Goal: Task Accomplishment & Management: Manage account settings

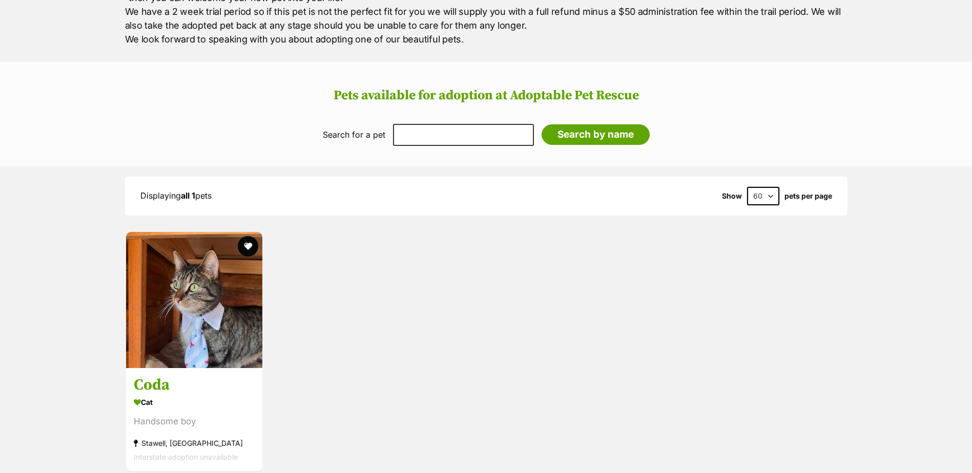
scroll to position [820, 0]
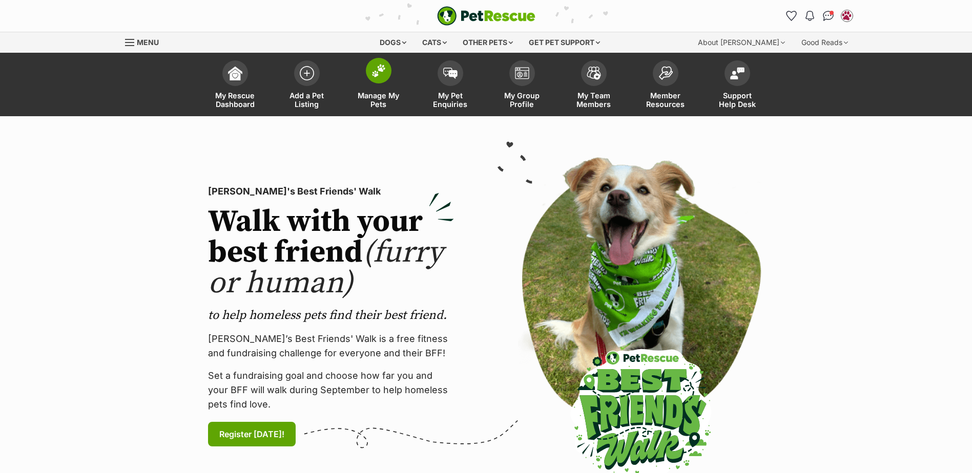
click at [377, 105] on span "Manage My Pets" at bounding box center [379, 99] width 46 height 17
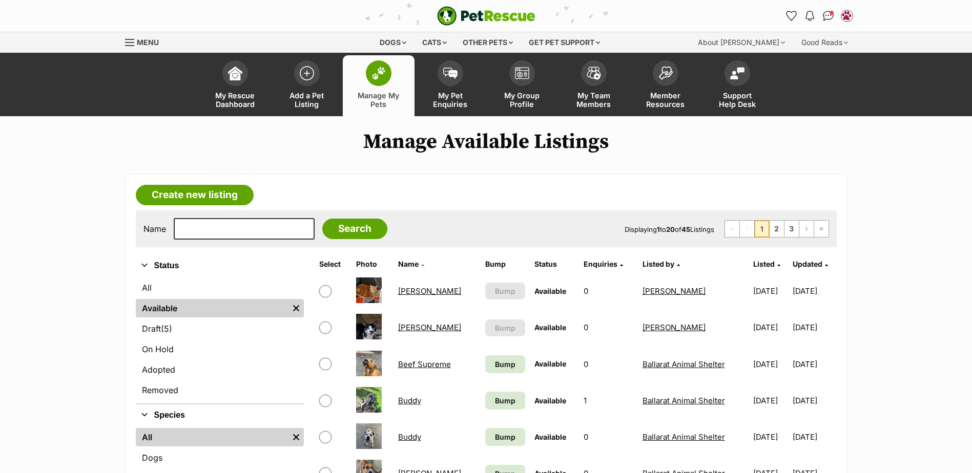
click at [399, 400] on link "Buddy" at bounding box center [409, 401] width 23 height 10
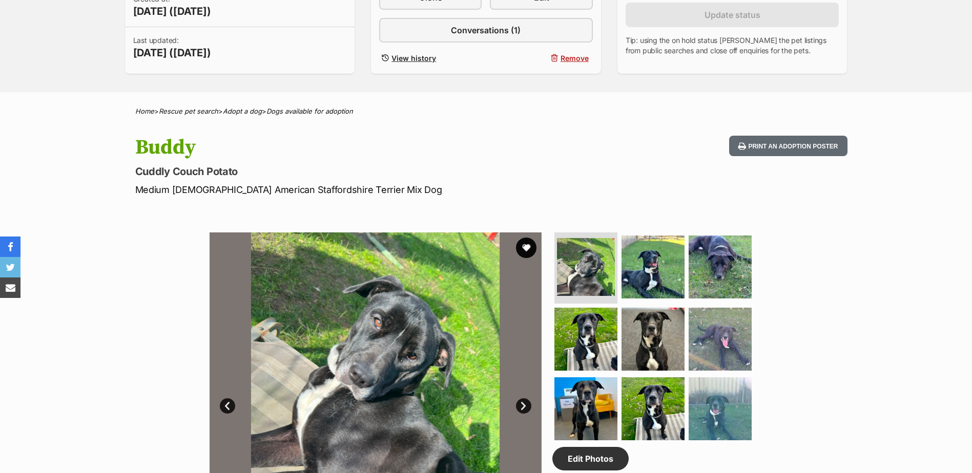
scroll to position [51, 0]
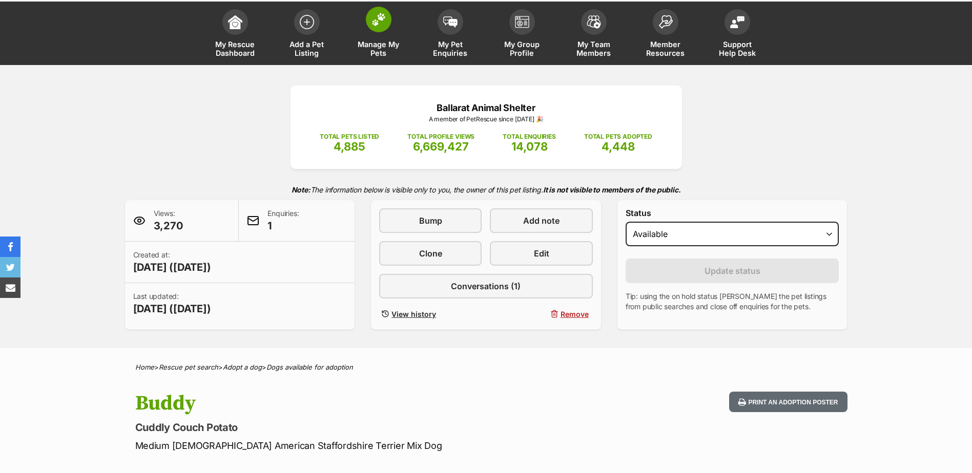
click at [378, 34] on link "Manage My Pets" at bounding box center [379, 34] width 72 height 61
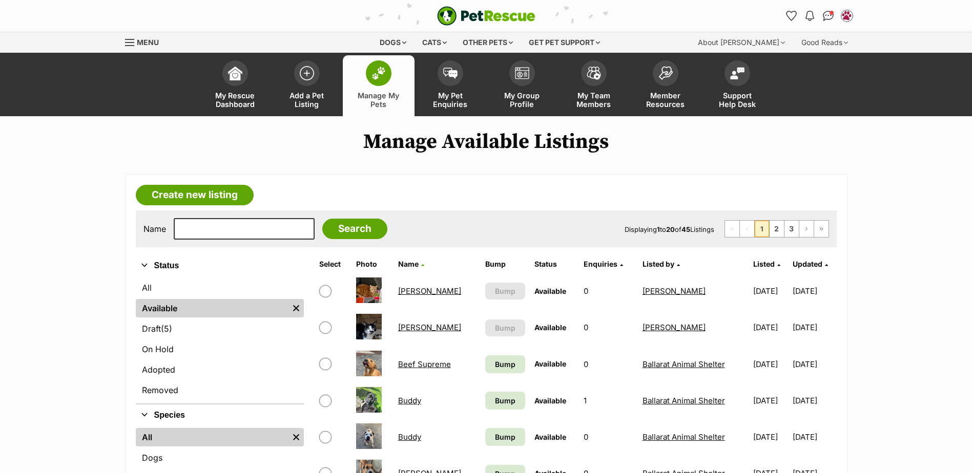
click at [407, 404] on link "Buddy" at bounding box center [409, 401] width 23 height 10
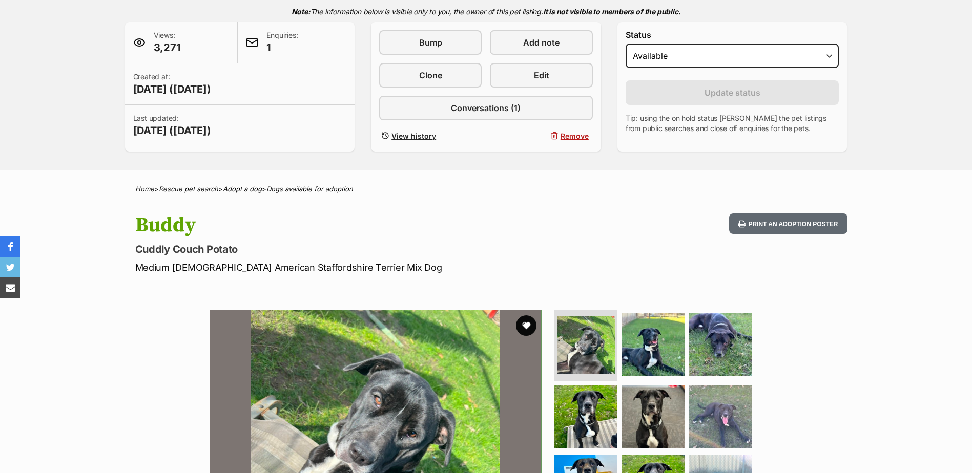
scroll to position [154, 0]
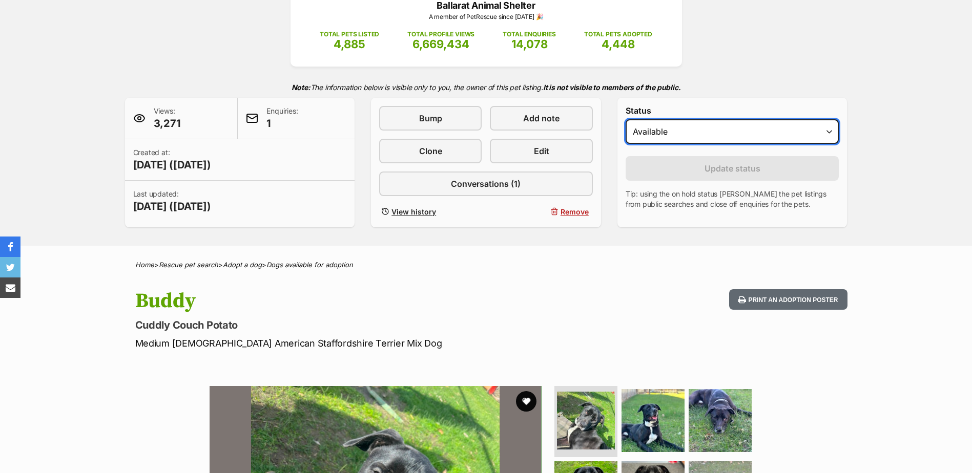
drag, startPoint x: 663, startPoint y: 126, endPoint x: 665, endPoint y: 136, distance: 11.0
click at [663, 126] on select "Draft - not available as listing has enquires Available On hold Adopted" at bounding box center [733, 131] width 214 height 25
select select "rehomed"
click at [626, 119] on select "Draft - not available as listing has enquires Available On hold Adopted" at bounding box center [733, 131] width 214 height 25
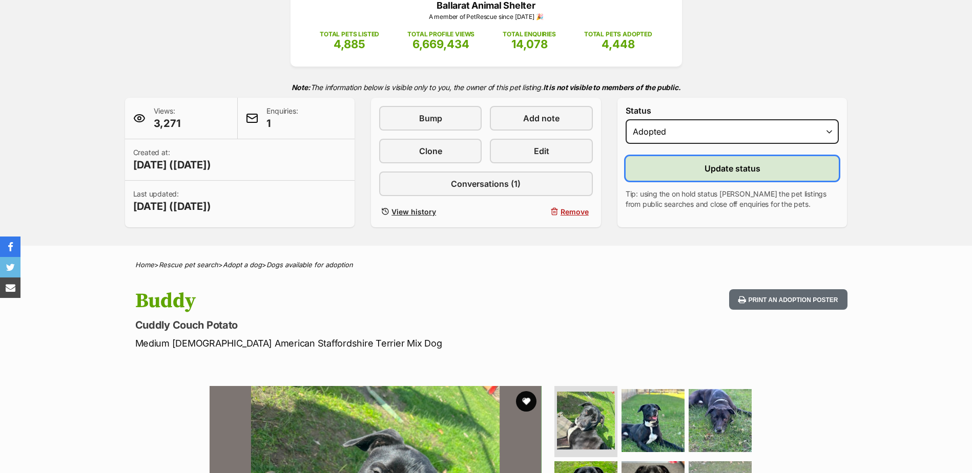
click at [669, 173] on button "Update status" at bounding box center [733, 168] width 214 height 25
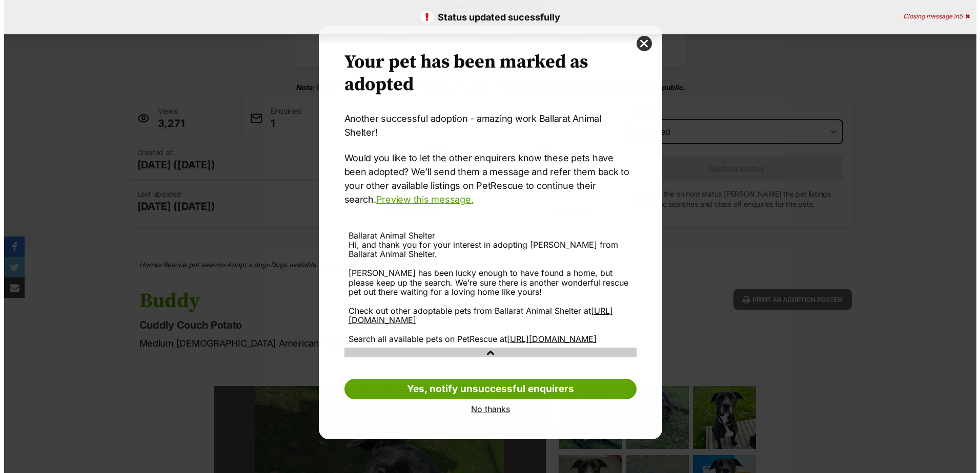
scroll to position [0, 0]
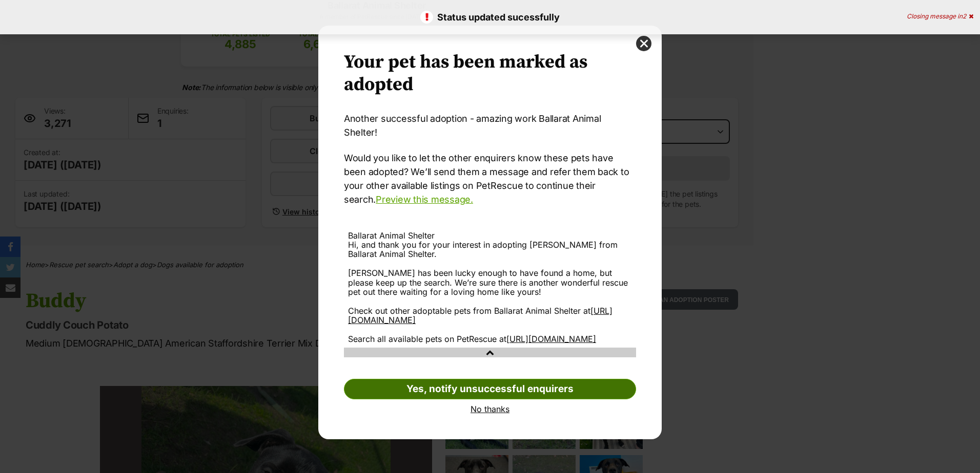
click at [532, 385] on link "Yes, notify unsuccessful enquirers" at bounding box center [490, 389] width 292 height 20
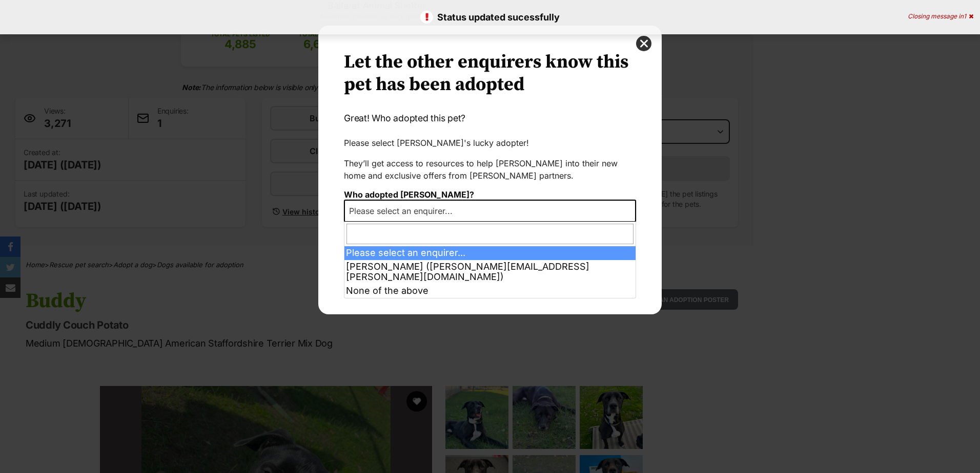
click at [458, 205] on span "Please select an enquirer..." at bounding box center [404, 211] width 118 height 14
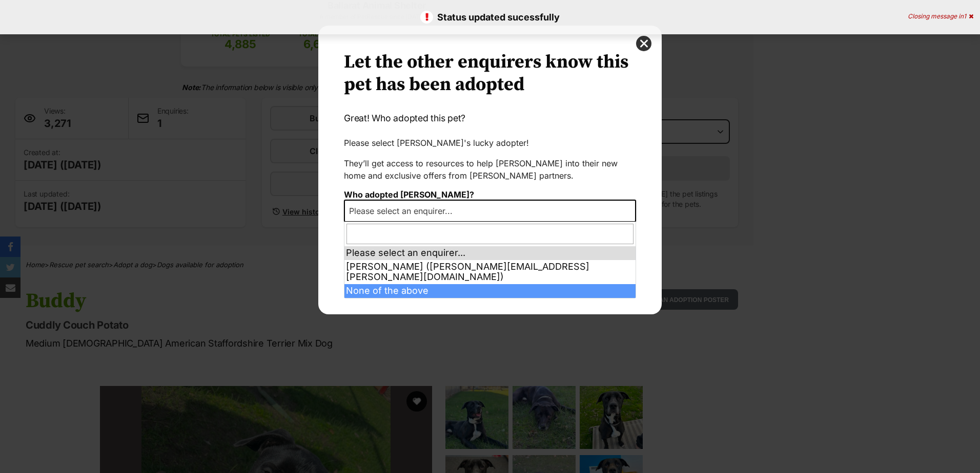
select select "other"
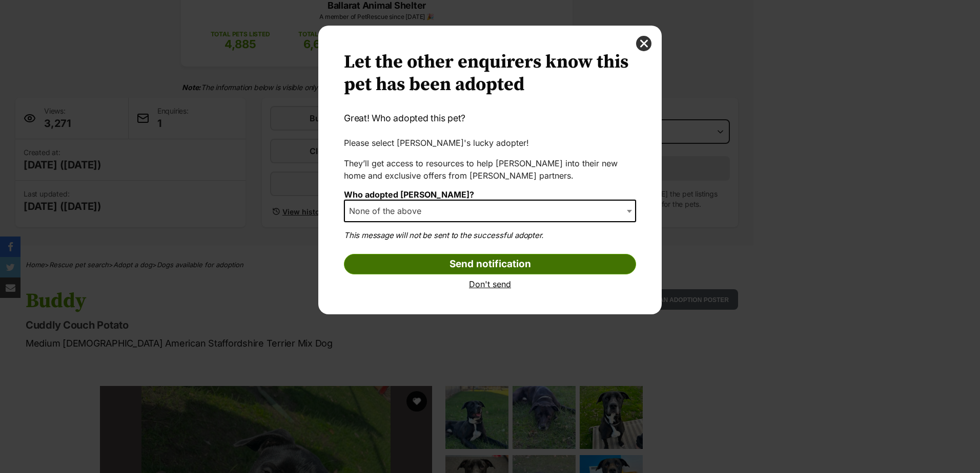
click at [404, 263] on input "Send notification" at bounding box center [490, 264] width 292 height 20
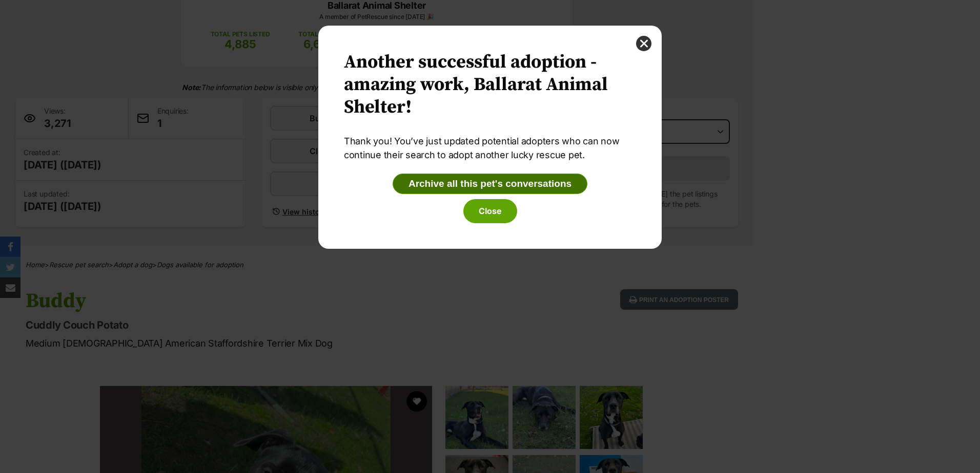
click at [444, 184] on button "Archive all this pet's conversations" at bounding box center [489, 184] width 195 height 20
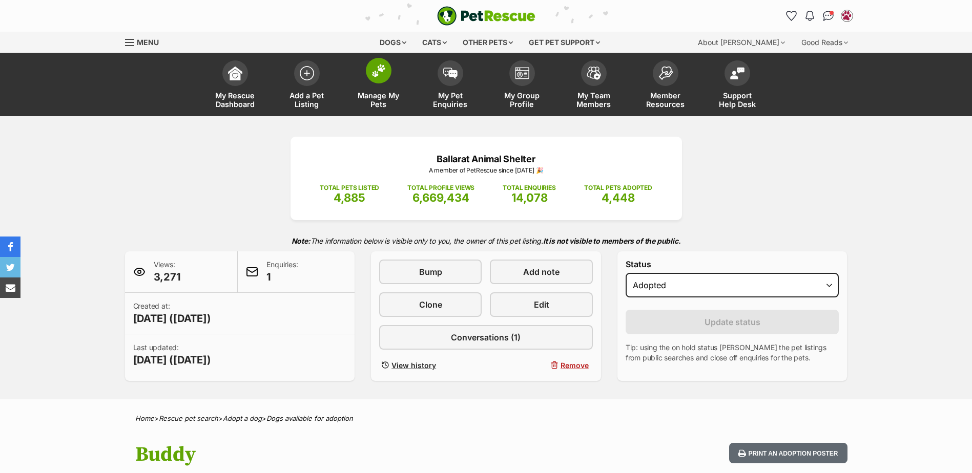
click at [382, 93] on span "Manage My Pets" at bounding box center [379, 99] width 46 height 17
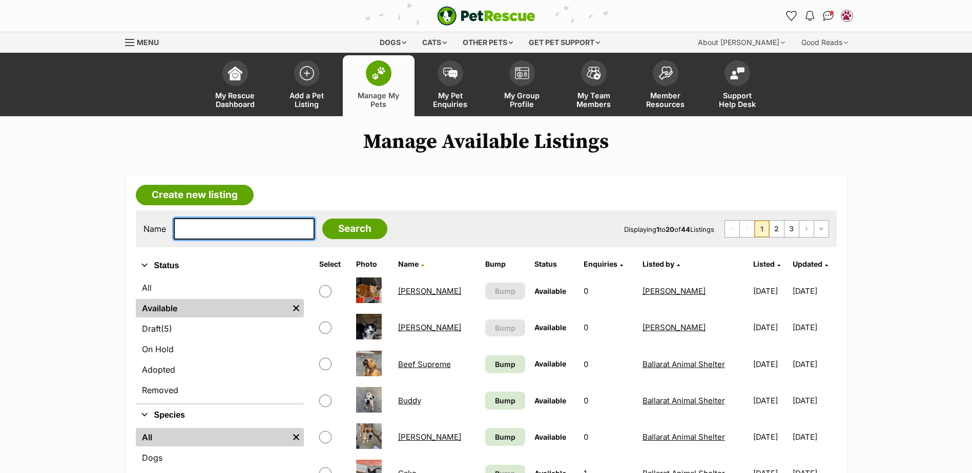
click at [241, 230] on input "text" at bounding box center [244, 229] width 141 height 22
drag, startPoint x: 376, startPoint y: 81, endPoint x: 364, endPoint y: 57, distance: 26.8
click at [376, 81] on span at bounding box center [379, 73] width 26 height 26
